Goal: Answer question/provide support: Share knowledge or assist other users

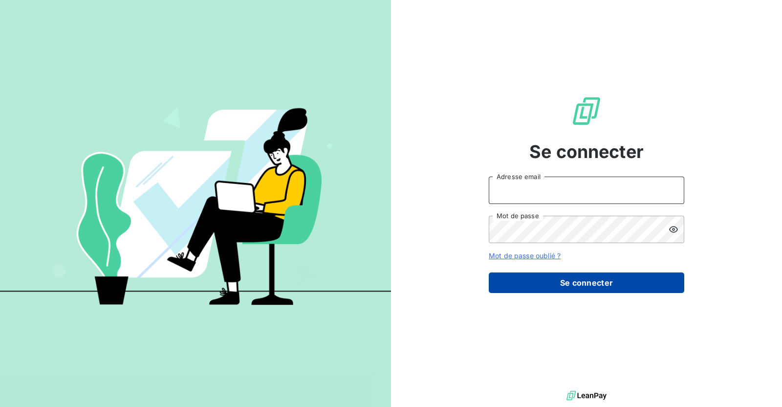
type input "ANTHONY.COHET@innovorder.fr"
click at [593, 281] on button "Se connecter" at bounding box center [586, 282] width 195 height 21
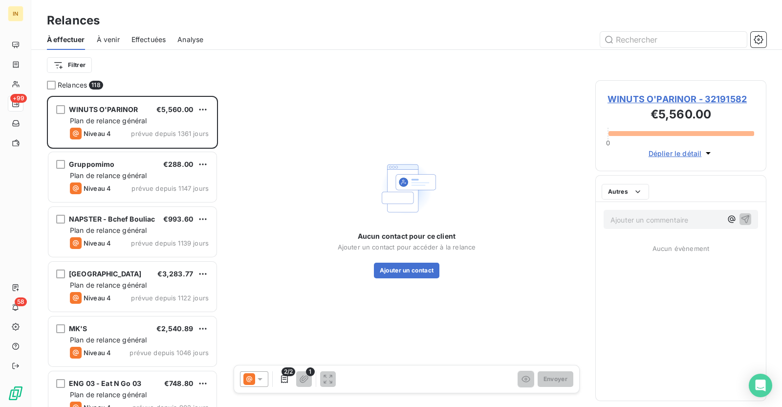
scroll to position [301, 161]
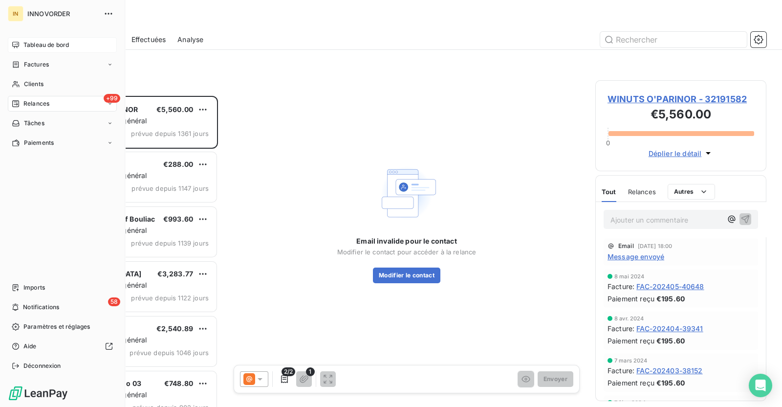
click at [22, 45] on div "Tableau de bord" at bounding box center [62, 45] width 109 height 16
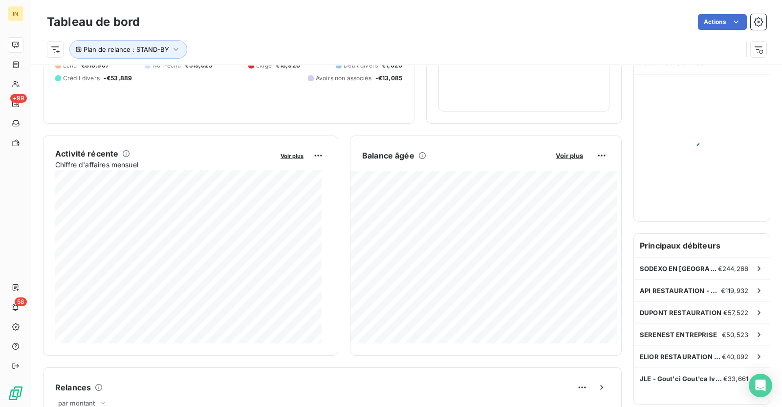
scroll to position [119, 0]
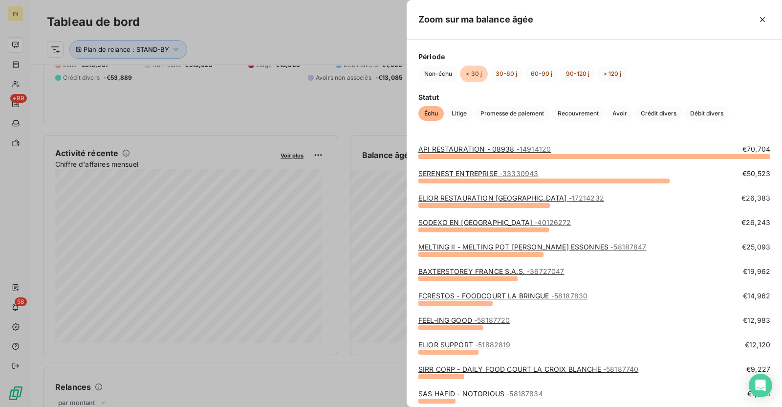
click at [477, 148] on link "API RESTAURATION - 08938 - 14914120" at bounding box center [484, 149] width 132 height 8
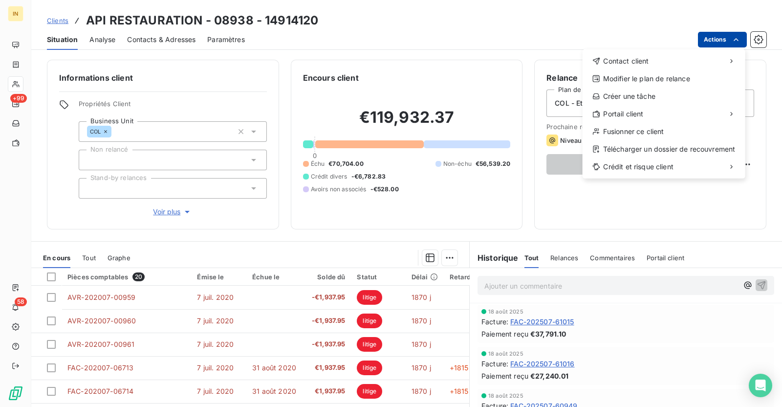
click at [725, 39] on html "IN +99 58 Clients API RESTAURATION - 08938 - 14914120 Situation Analyse Contact…" at bounding box center [391, 203] width 782 height 407
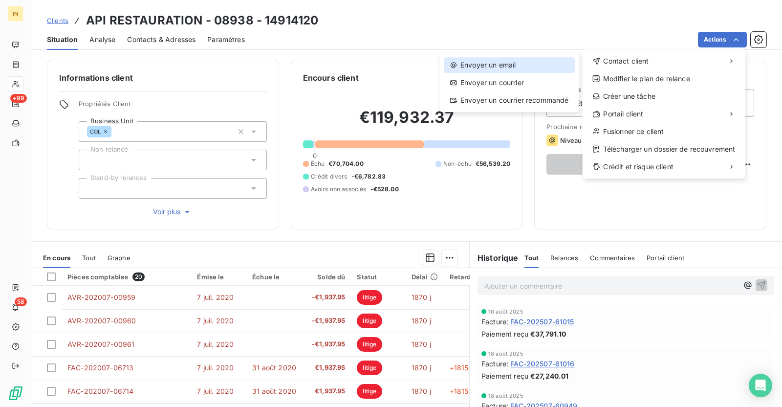
click at [551, 69] on div "Envoyer un email" at bounding box center [509, 65] width 131 height 16
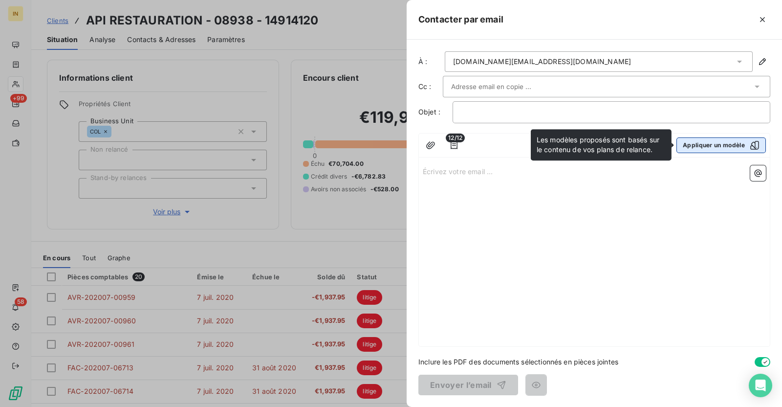
click at [730, 148] on button "Appliquer un modèle" at bounding box center [720, 145] width 89 height 16
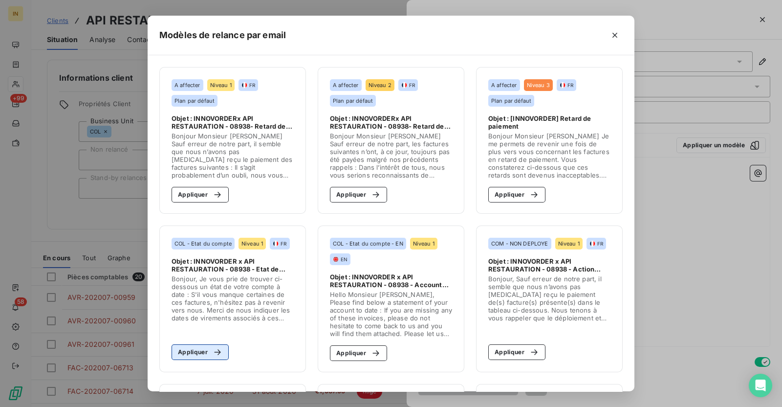
click at [208, 352] on div "button" at bounding box center [215, 352] width 15 height 10
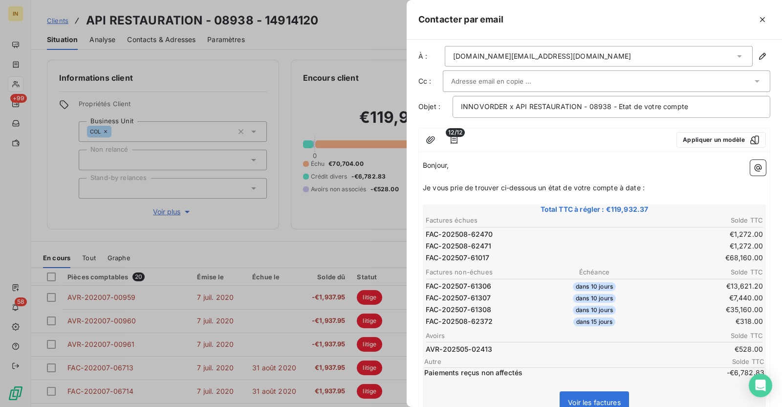
scroll to position [6, 0]
click at [757, 17] on icon "button" at bounding box center [762, 20] width 10 height 10
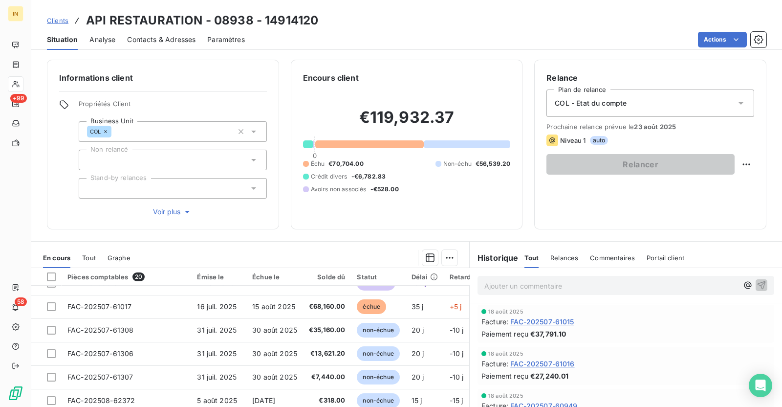
scroll to position [293, 0]
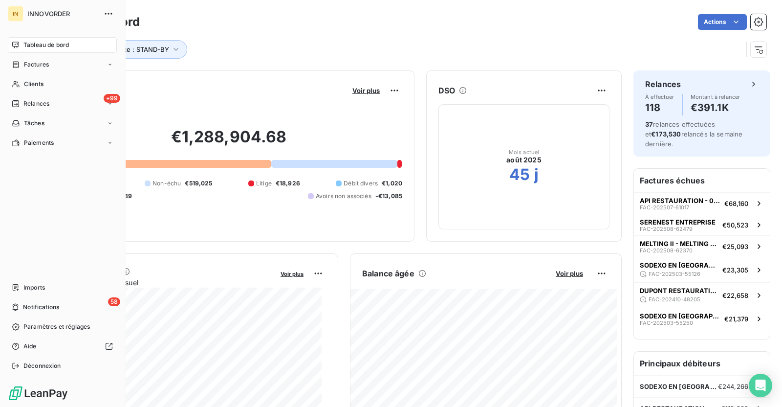
click at [21, 46] on div "Tableau de bord" at bounding box center [62, 45] width 109 height 16
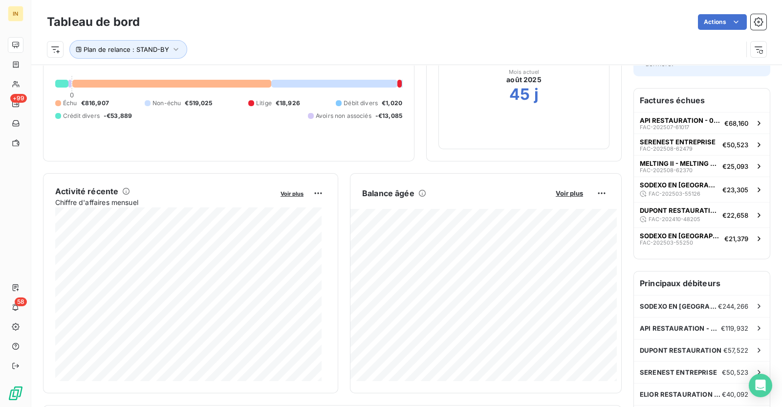
scroll to position [72, 0]
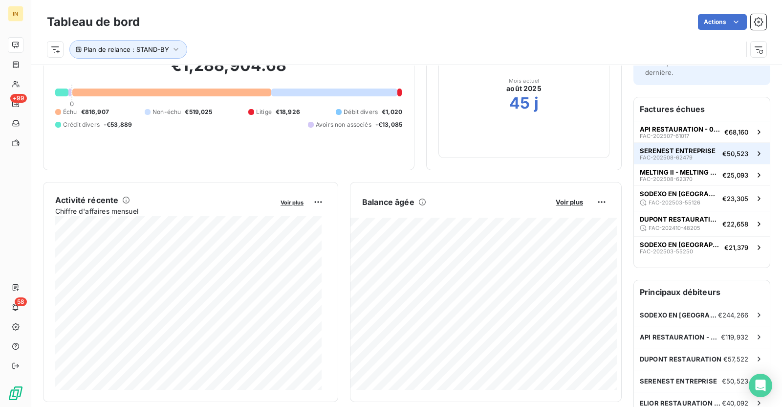
click at [679, 147] on span "SERENEST ENTREPRISE" at bounding box center [678, 151] width 76 height 8
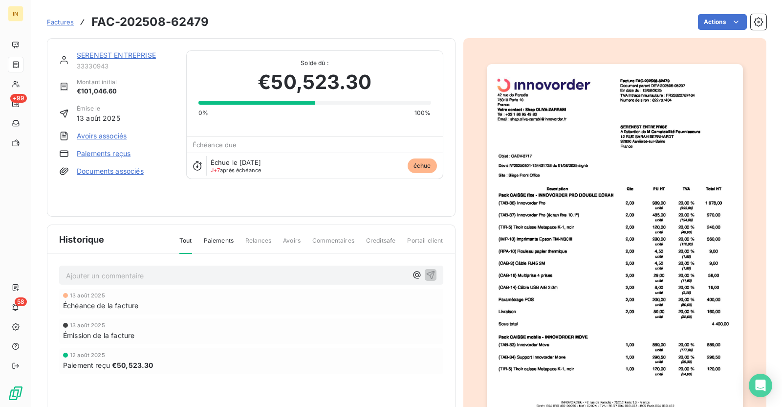
click at [560, 293] on img "button" at bounding box center [615, 245] width 256 height 362
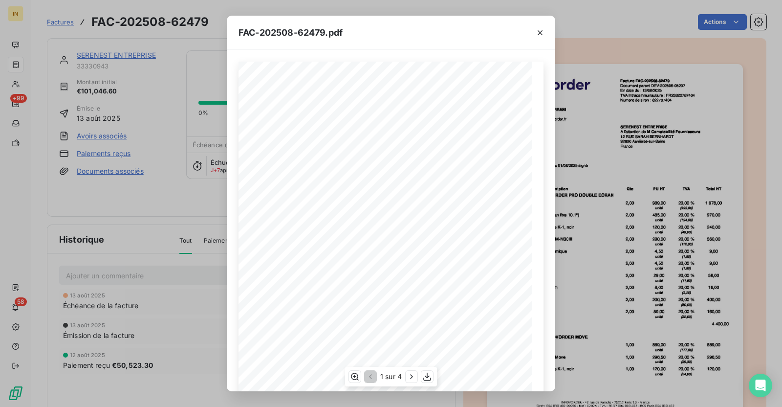
scroll to position [105, 0]
click at [408, 375] on icon "button" at bounding box center [412, 376] width 10 height 10
